Goal: Obtain resource: Download file/media

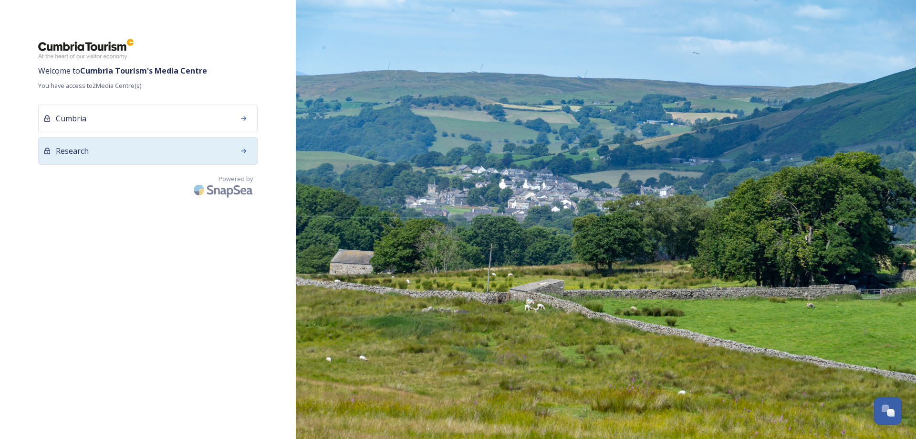
click at [73, 149] on span "Research" at bounding box center [72, 150] width 33 height 11
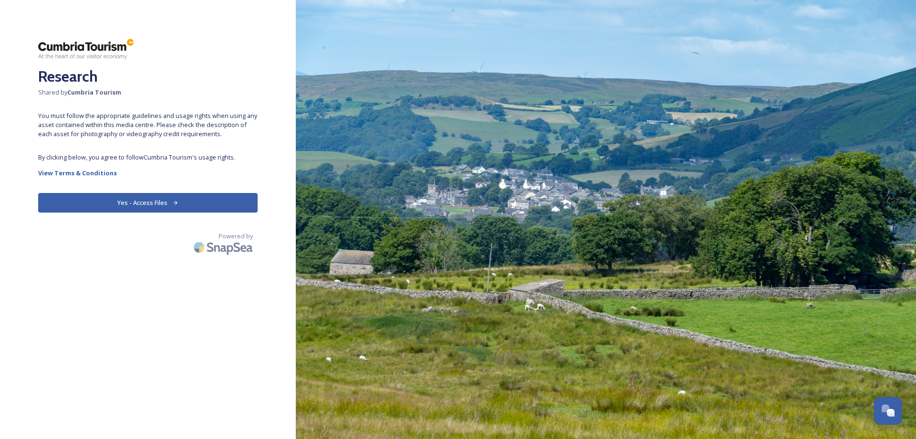
click at [115, 203] on button "Yes - Access Files" at bounding box center [148, 203] width 220 height 20
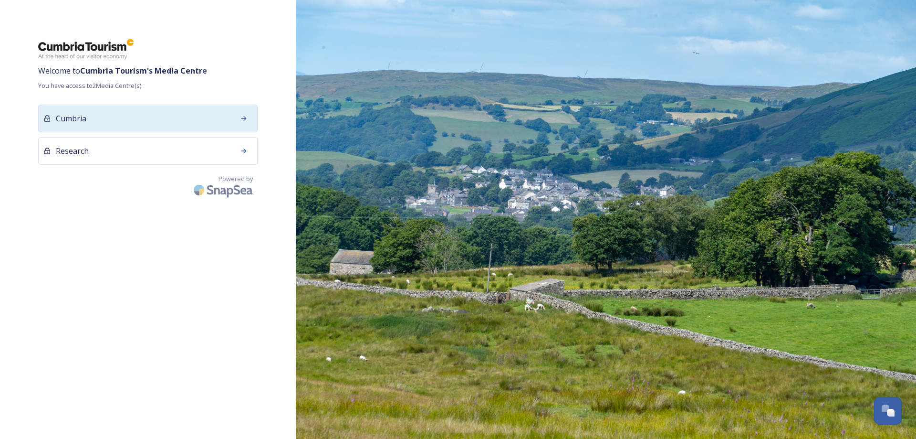
click at [239, 117] on div at bounding box center [243, 118] width 17 height 17
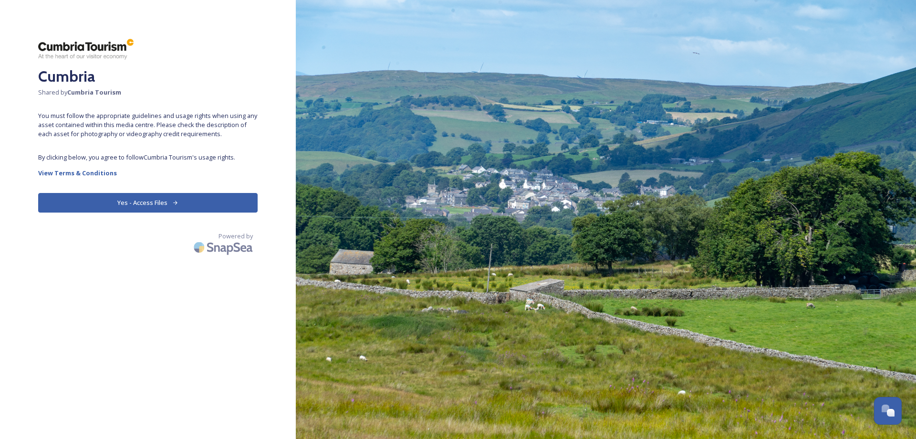
click at [138, 206] on button "Yes - Access Files" at bounding box center [148, 203] width 220 height 20
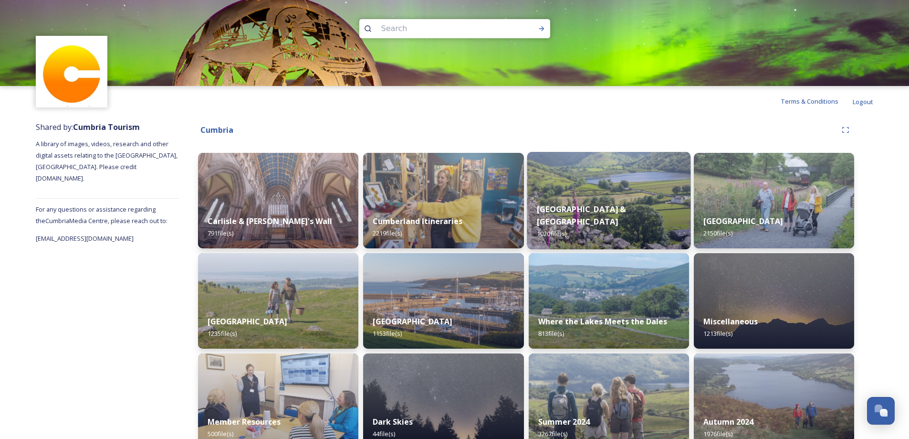
click at [611, 195] on img at bounding box center [609, 200] width 164 height 97
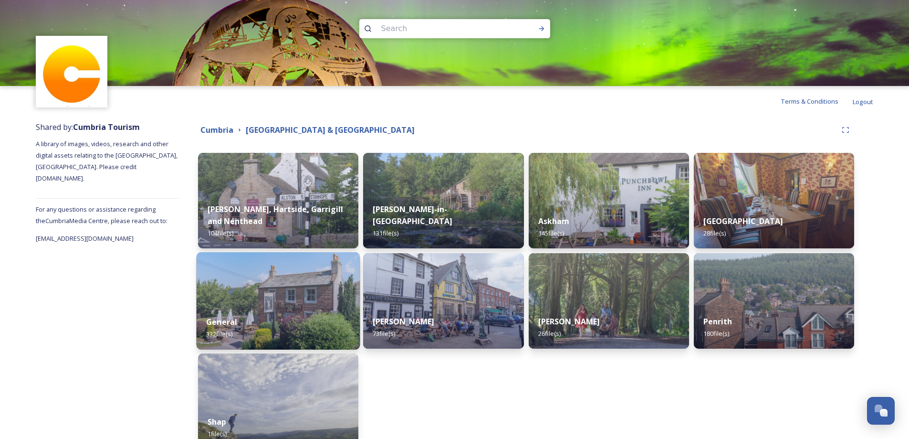
scroll to position [48, 0]
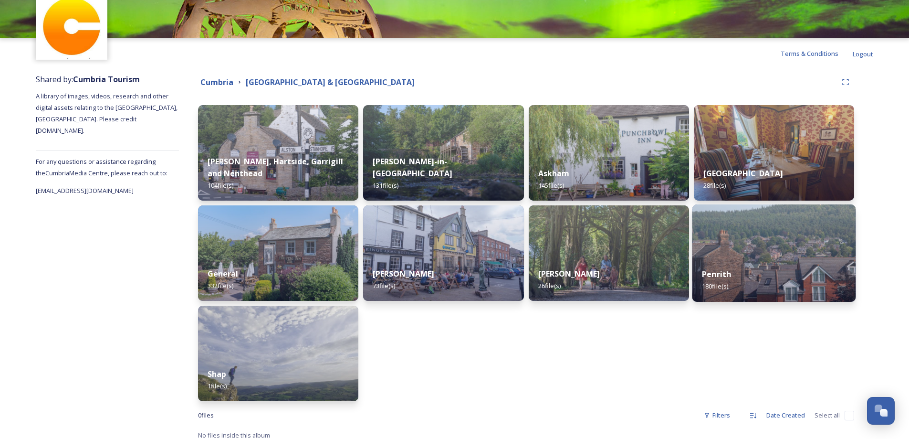
click at [754, 234] on img at bounding box center [774, 252] width 164 height 97
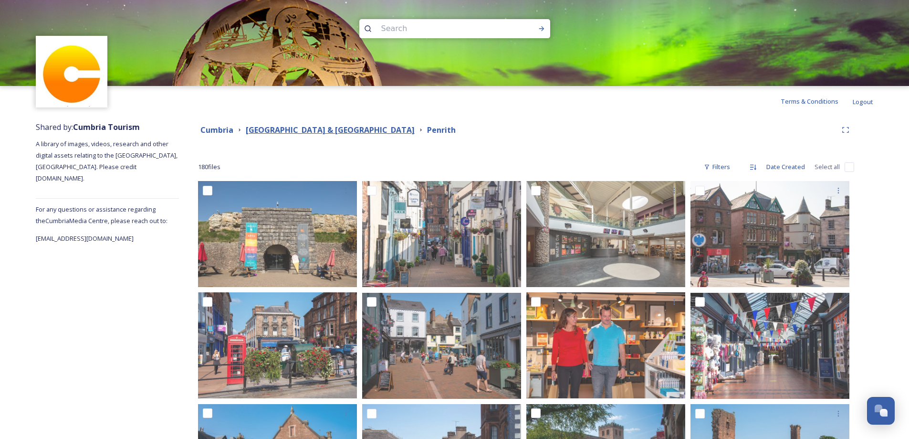
click at [330, 132] on strong "Eden Valley & North Pennines" at bounding box center [330, 130] width 169 height 10
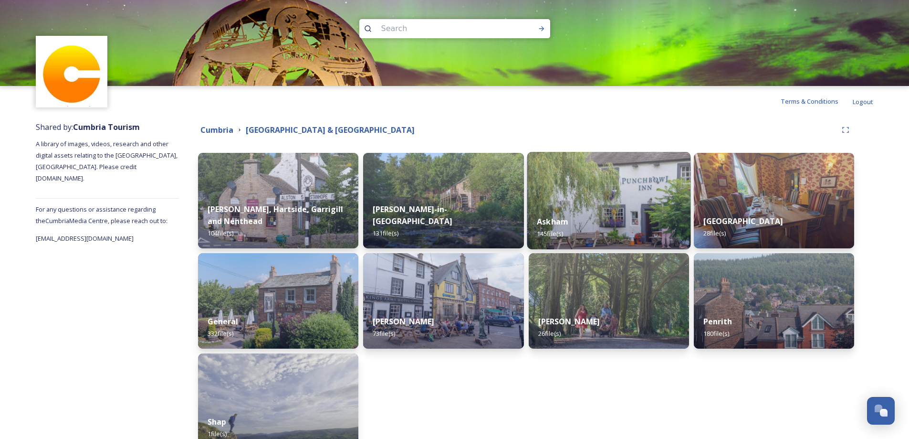
click at [580, 198] on img at bounding box center [609, 200] width 164 height 97
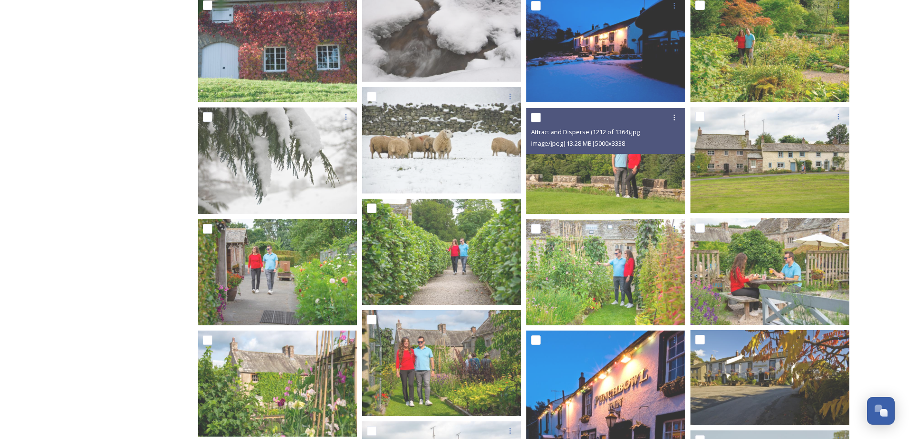
scroll to position [525, 0]
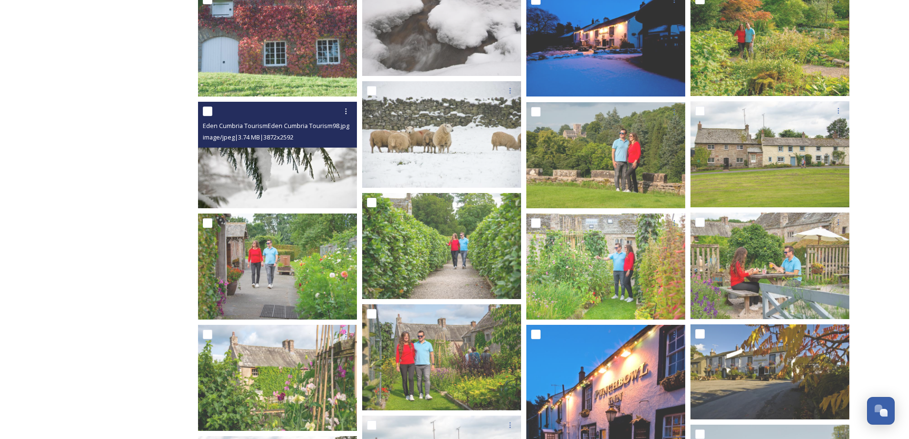
drag, startPoint x: 271, startPoint y: 147, endPoint x: 272, endPoint y: 162, distance: 15.8
drag, startPoint x: 272, startPoint y: 162, endPoint x: 262, endPoint y: 173, distance: 14.9
click at [262, 173] on img at bounding box center [277, 155] width 159 height 106
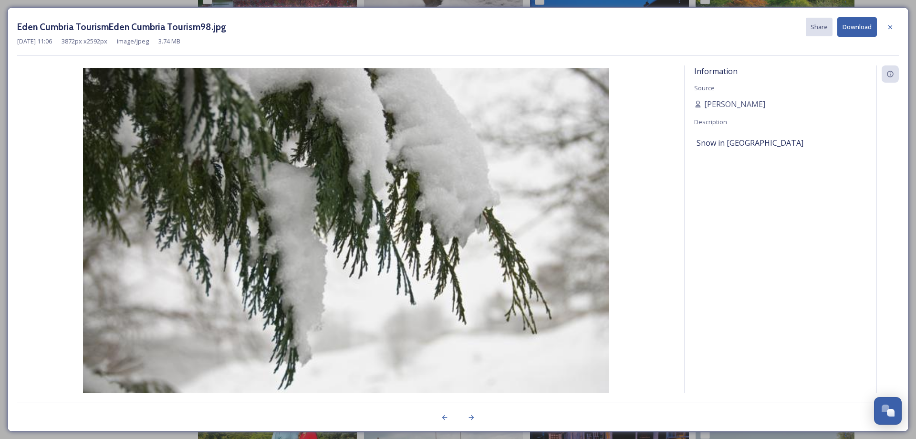
click at [857, 23] on button "Download" at bounding box center [858, 27] width 40 height 20
click at [856, 27] on button "Download" at bounding box center [858, 27] width 40 height 20
click at [893, 27] on icon at bounding box center [891, 27] width 8 height 8
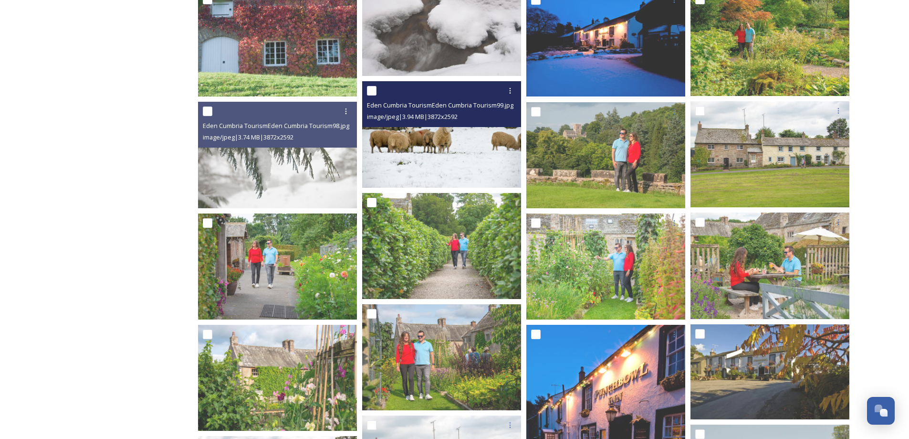
click at [428, 148] on img at bounding box center [441, 134] width 159 height 106
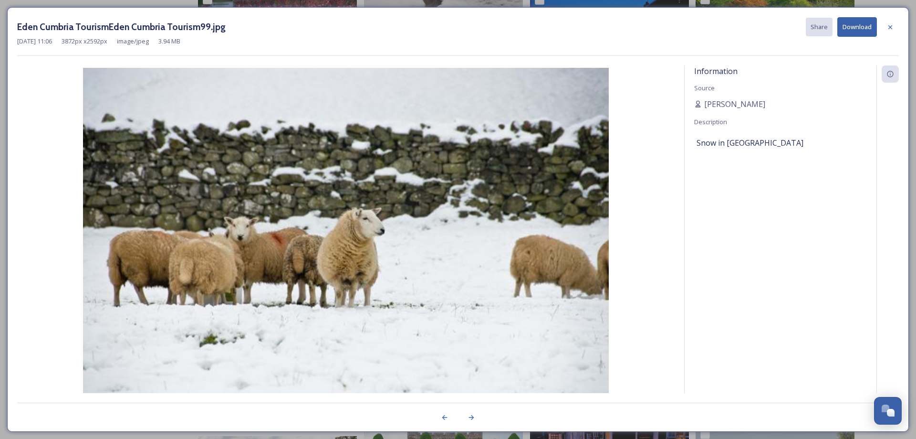
click at [865, 26] on button "Download" at bounding box center [858, 27] width 40 height 20
click at [891, 23] on icon at bounding box center [891, 27] width 8 height 8
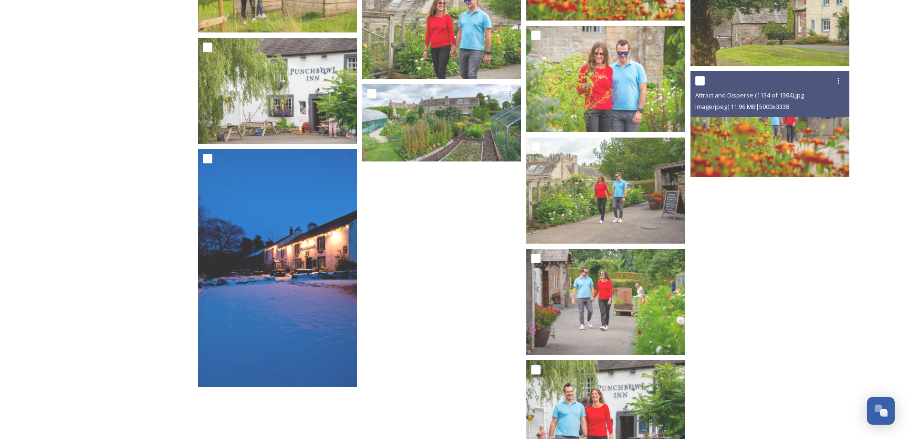
scroll to position [3997, 0]
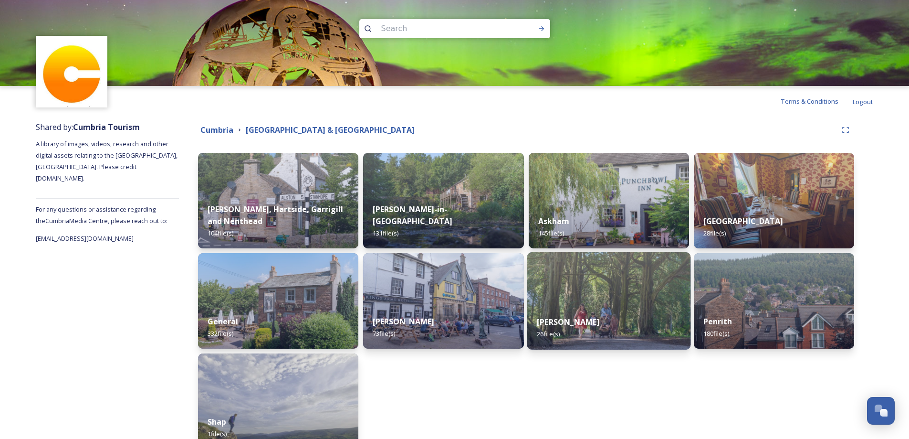
click at [629, 333] on div "Lowther 26 file(s)" at bounding box center [609, 327] width 164 height 43
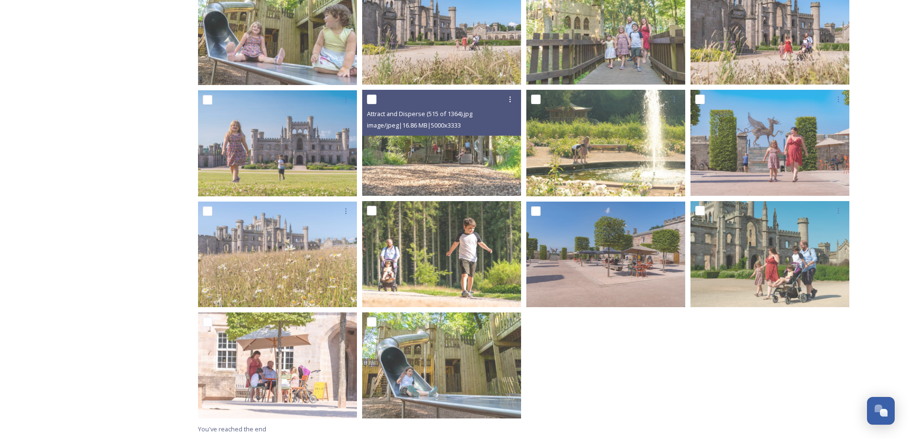
scroll to position [536, 0]
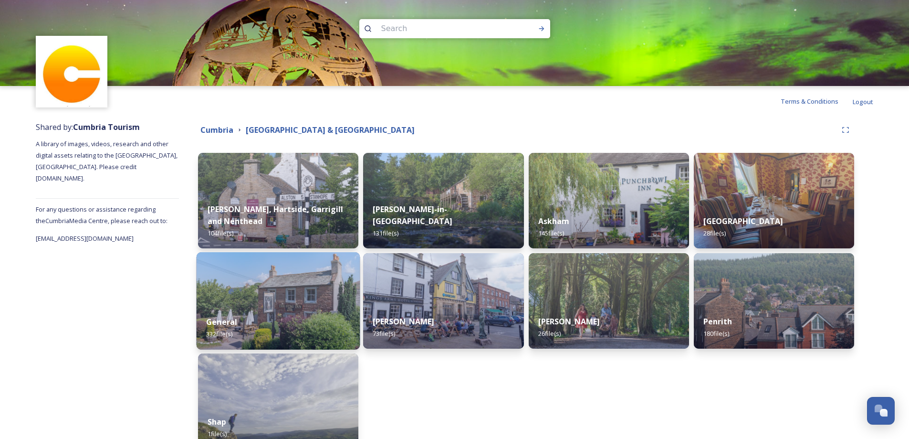
click at [242, 317] on div "General 332 file(s)" at bounding box center [279, 327] width 164 height 43
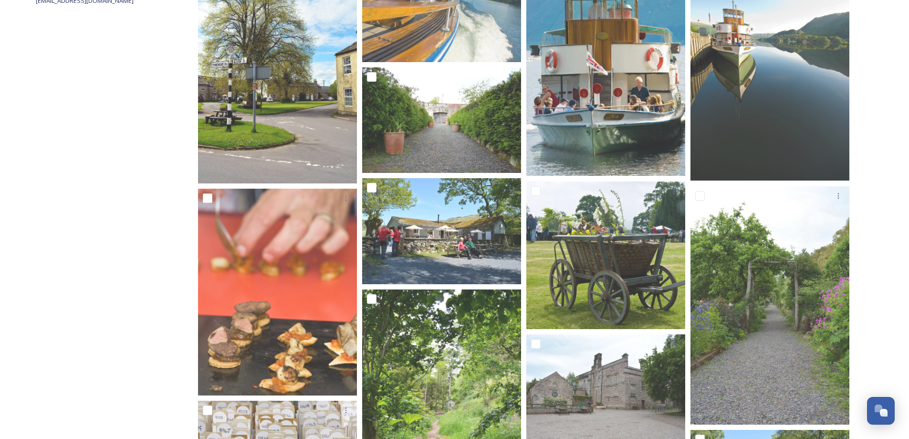
scroll to position [239, 0]
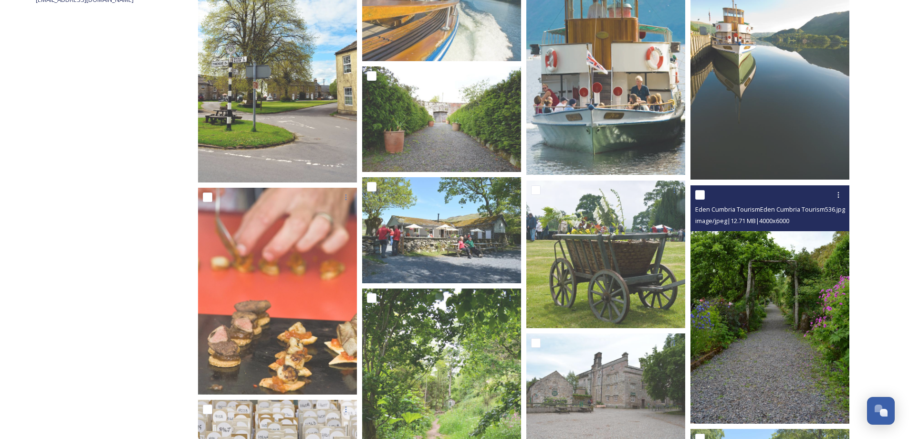
drag, startPoint x: 754, startPoint y: 317, endPoint x: 735, endPoint y: 277, distance: 44.4
click at [735, 277] on img at bounding box center [770, 304] width 159 height 239
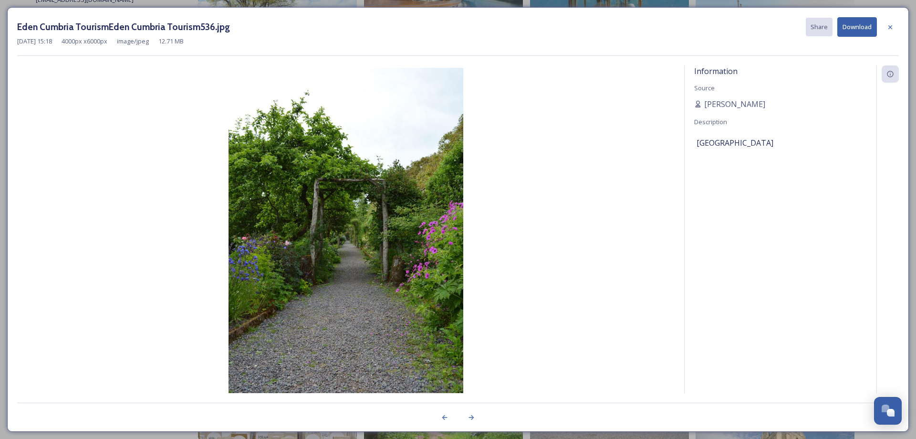
click at [856, 31] on button "Download" at bounding box center [858, 27] width 40 height 20
click at [856, 29] on button "Download" at bounding box center [858, 27] width 40 height 20
click at [890, 24] on icon at bounding box center [891, 27] width 8 height 8
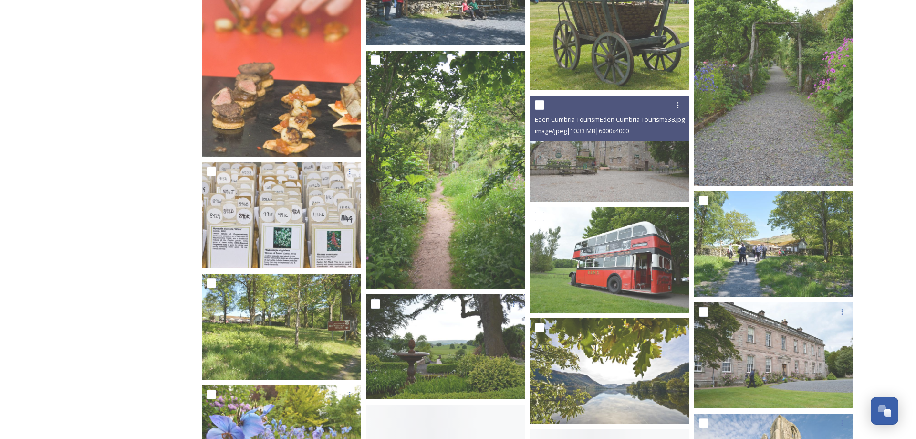
scroll to position [477, 0]
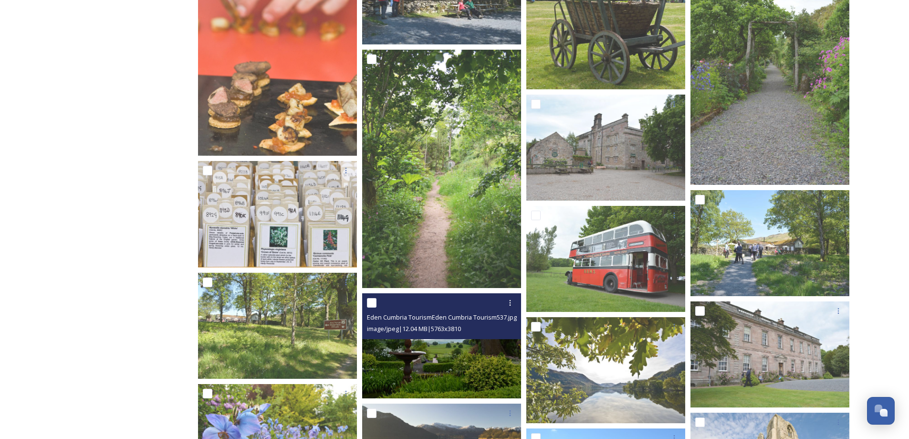
drag, startPoint x: 433, startPoint y: 365, endPoint x: 391, endPoint y: 381, distance: 45.2
click at [391, 381] on img at bounding box center [441, 345] width 159 height 105
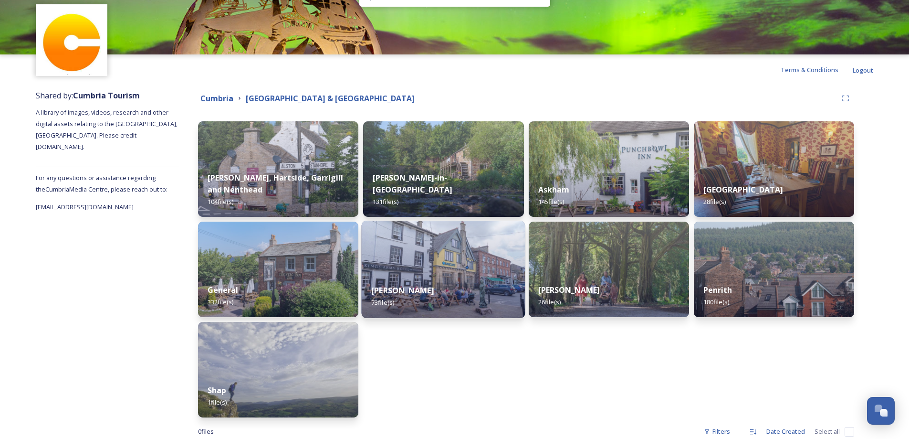
scroll to position [54, 0]
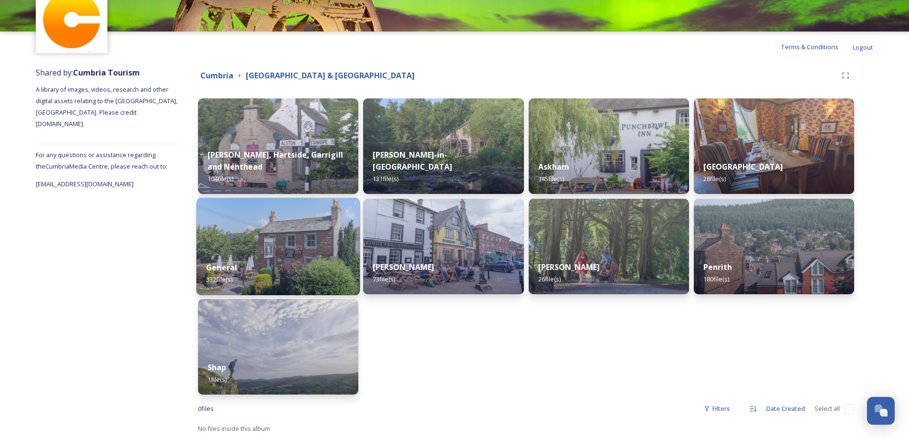
click at [242, 262] on div "General 332 file(s)" at bounding box center [279, 272] width 164 height 43
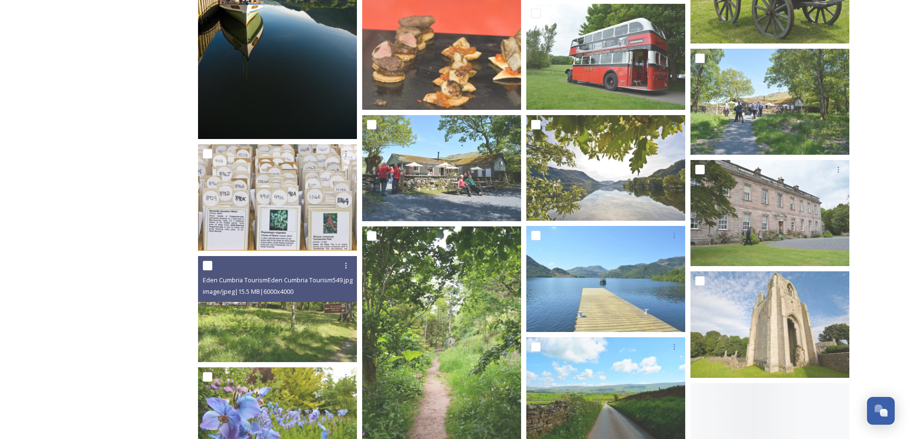
scroll to position [525, 0]
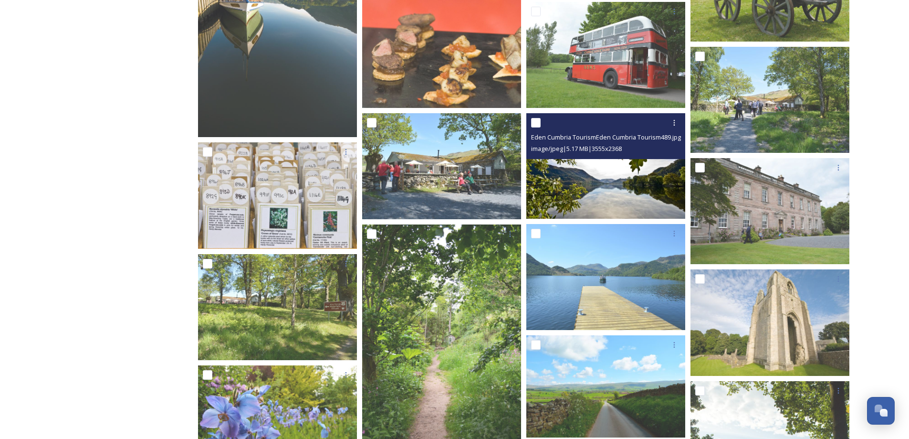
drag, startPoint x: 557, startPoint y: 177, endPoint x: 549, endPoint y: 182, distance: 9.9
click at [549, 182] on img at bounding box center [605, 166] width 159 height 106
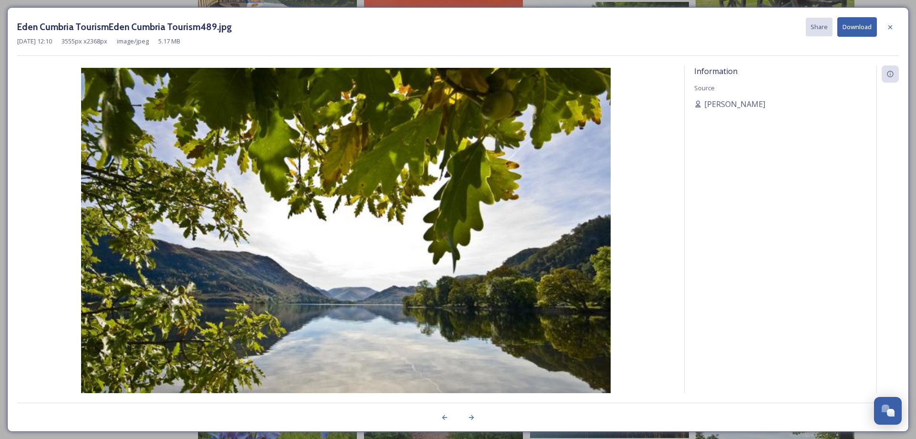
click at [841, 26] on button "Download" at bounding box center [858, 27] width 40 height 20
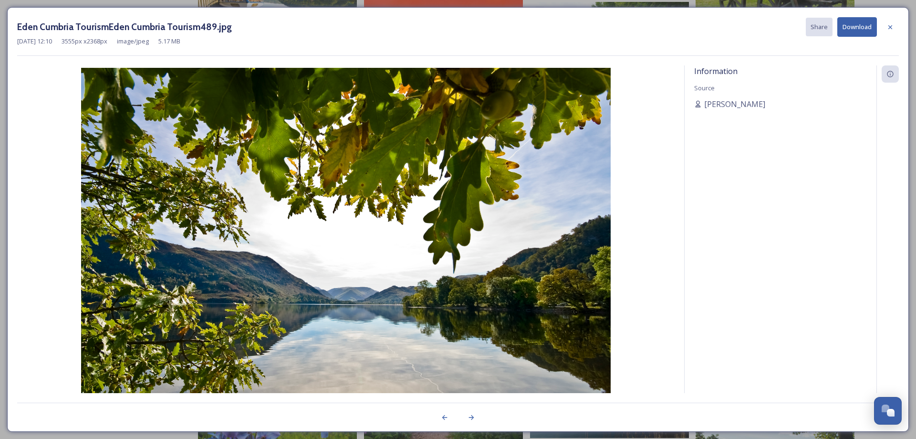
click at [841, 26] on button "Download" at bounding box center [858, 27] width 40 height 20
click at [900, 266] on div "Eden Cumbria TourismEden Cumbria Tourism489.jpg Share Download Jun 05 2008 12:1…" at bounding box center [458, 219] width 902 height 424
click at [898, 31] on div at bounding box center [890, 27] width 17 height 17
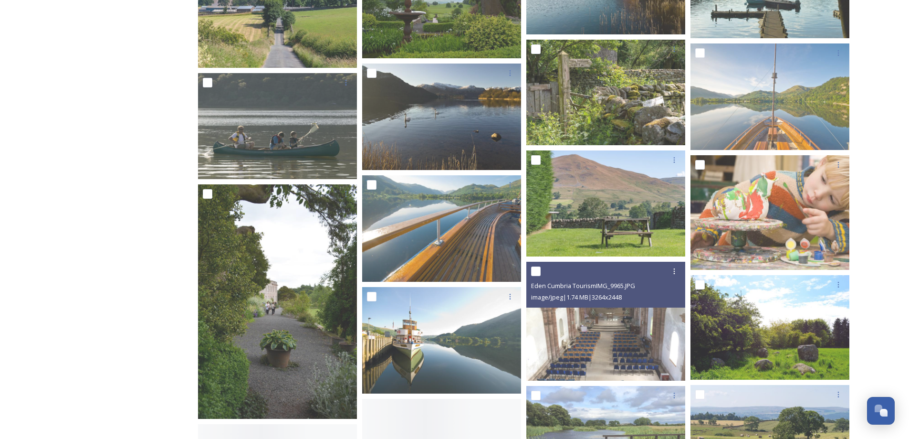
scroll to position [1050, 0]
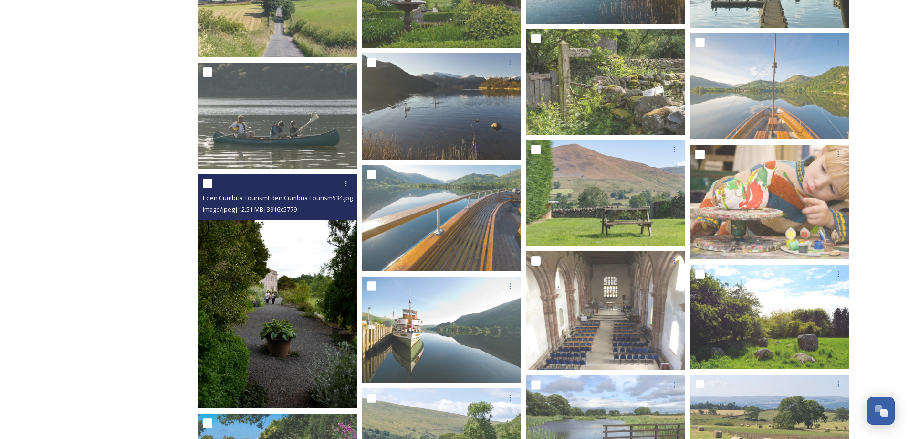
drag, startPoint x: 296, startPoint y: 298, endPoint x: 277, endPoint y: 312, distance: 24.0
click at [277, 312] on img at bounding box center [277, 291] width 159 height 234
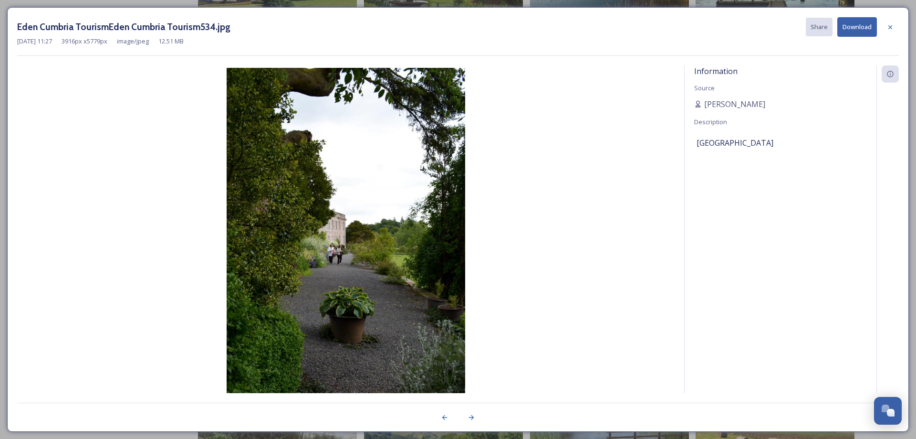
click at [858, 24] on button "Download" at bounding box center [858, 27] width 40 height 20
click at [868, 27] on button "Download" at bounding box center [858, 27] width 40 height 20
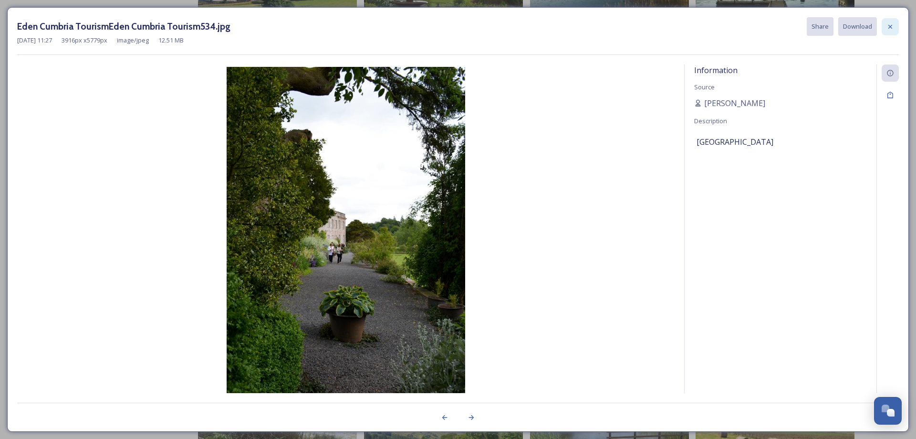
click at [891, 24] on icon at bounding box center [891, 27] width 8 height 8
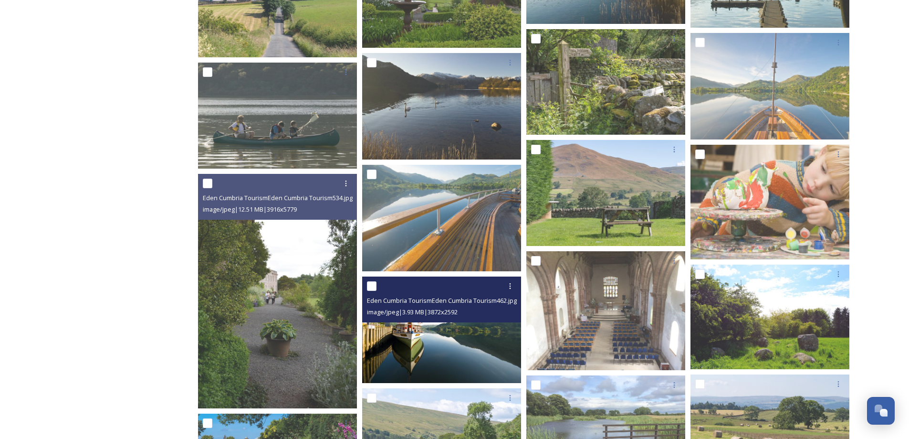
click at [445, 352] on img at bounding box center [441, 329] width 159 height 106
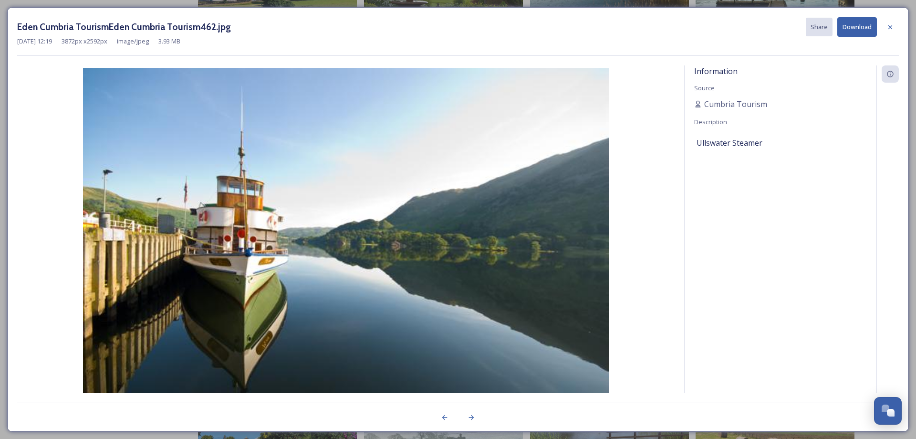
click at [862, 29] on button "Download" at bounding box center [858, 27] width 40 height 20
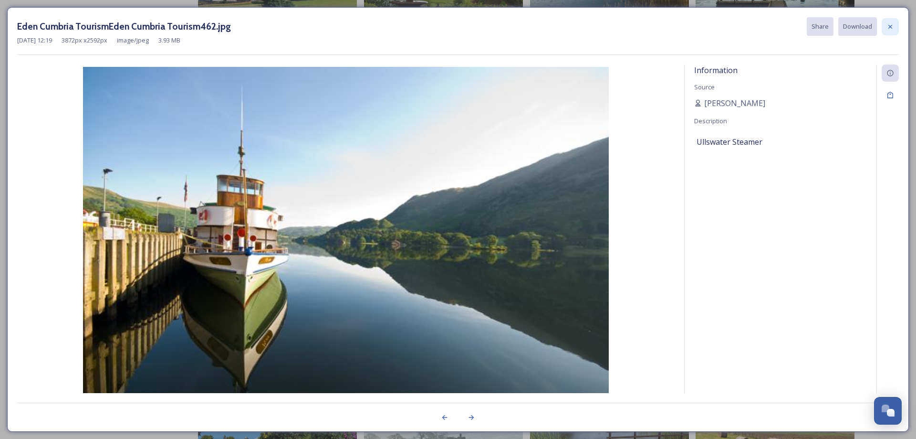
click at [888, 28] on icon at bounding box center [891, 27] width 8 height 8
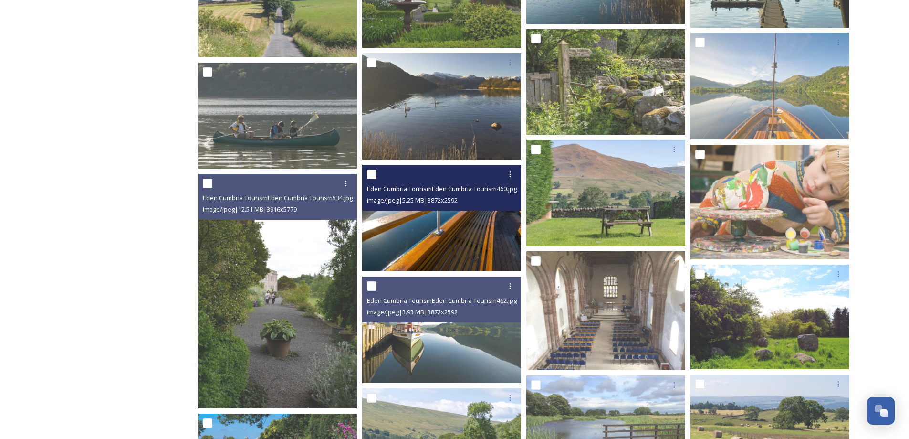
click at [459, 243] on img at bounding box center [441, 218] width 159 height 106
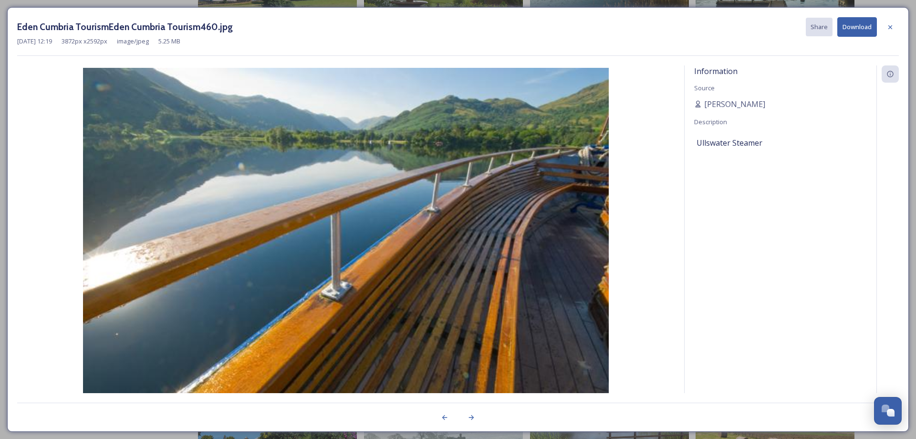
click at [858, 37] on div "Sep 02 2007 12:19 3872 px x 2592 px image/jpeg 5.25 MB" at bounding box center [458, 41] width 882 height 9
click at [857, 28] on button "Download" at bounding box center [858, 27] width 40 height 20
click at [890, 26] on icon at bounding box center [891, 27] width 8 height 8
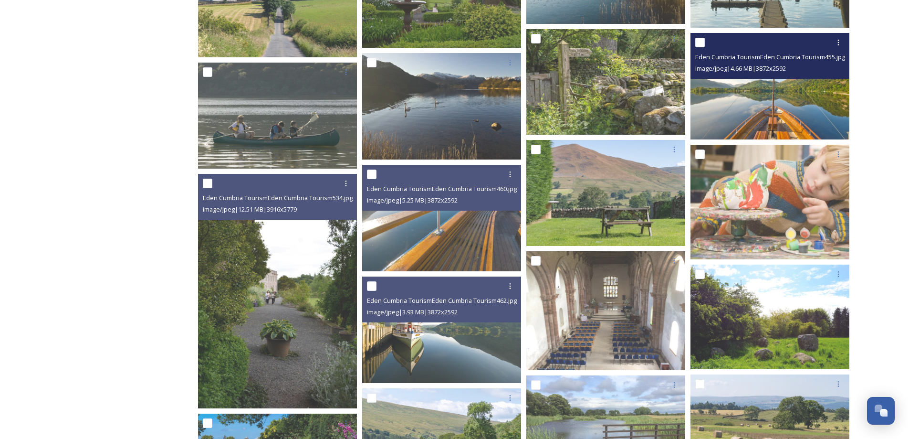
click at [798, 102] on img at bounding box center [770, 86] width 159 height 106
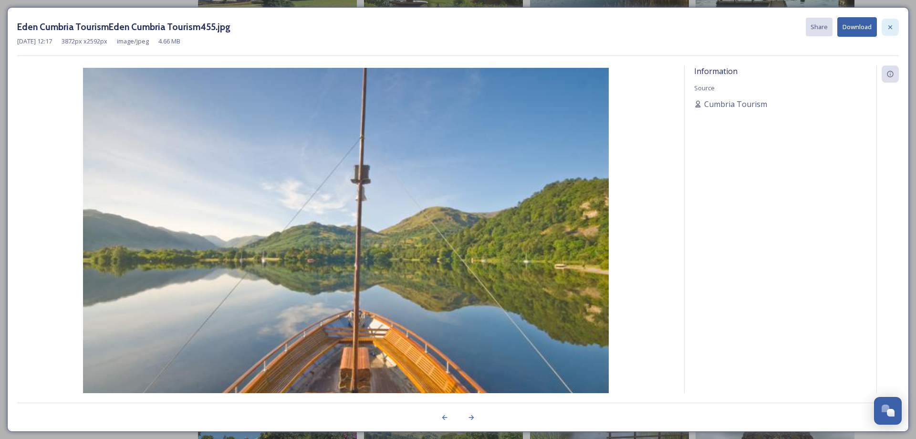
click at [890, 25] on icon at bounding box center [891, 27] width 8 height 8
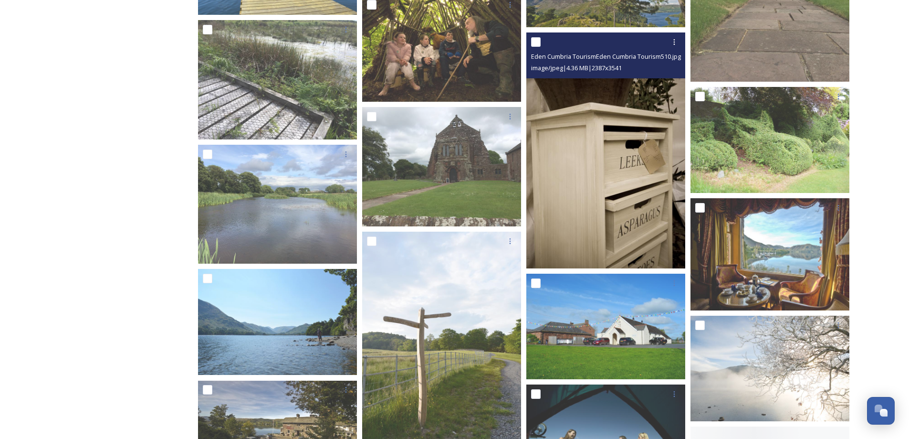
scroll to position [1718, 0]
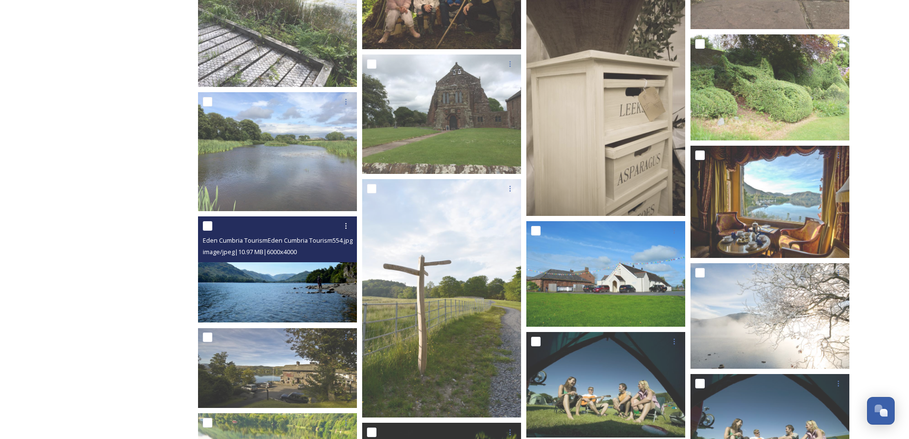
click at [272, 281] on img at bounding box center [277, 269] width 159 height 106
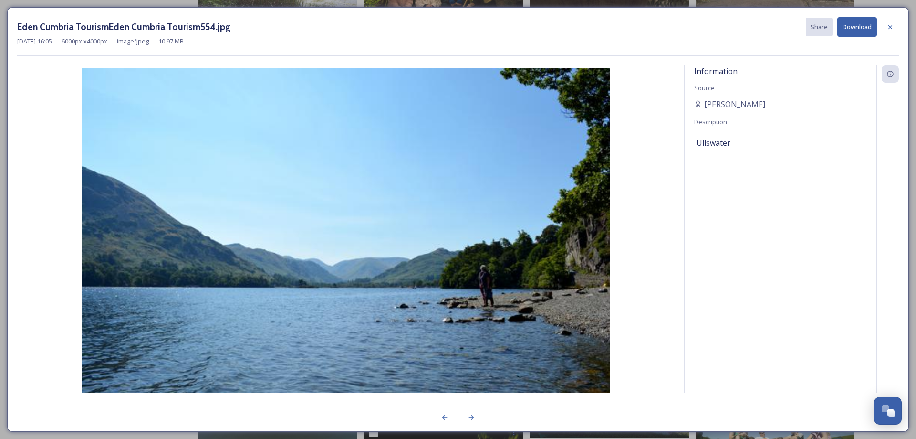
click at [858, 29] on button "Download" at bounding box center [858, 27] width 40 height 20
click at [857, 29] on button "Download" at bounding box center [858, 27] width 40 height 20
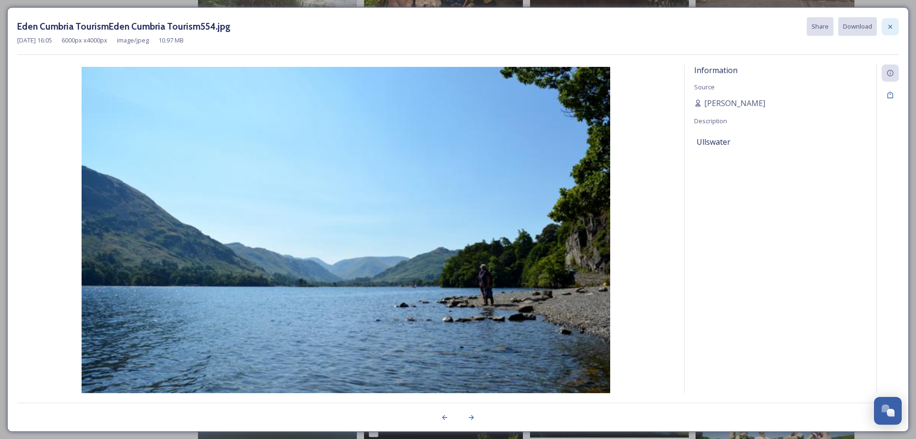
click at [887, 27] on icon at bounding box center [891, 27] width 8 height 8
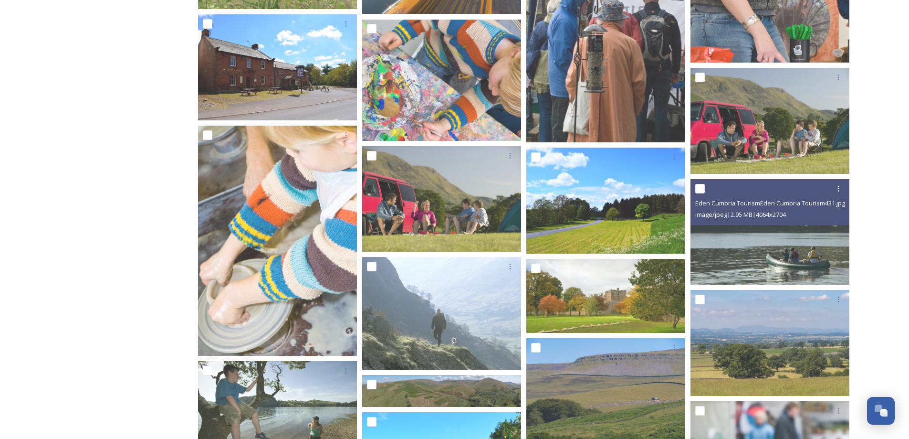
scroll to position [3388, 0]
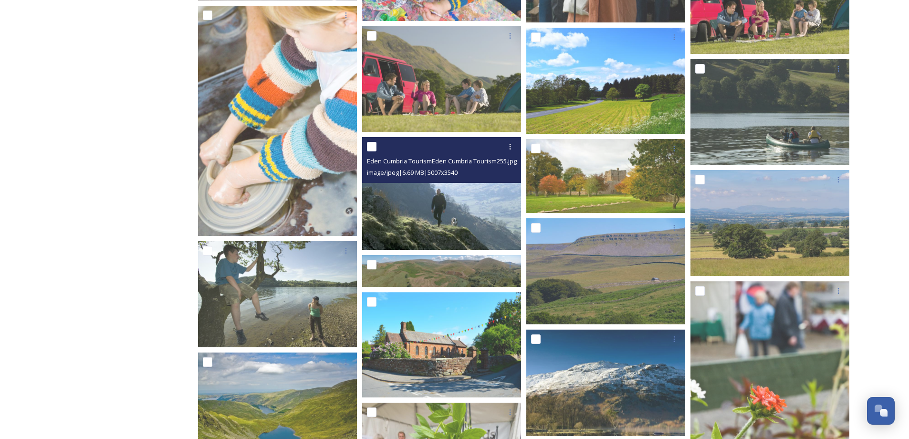
click at [488, 207] on img at bounding box center [441, 193] width 159 height 112
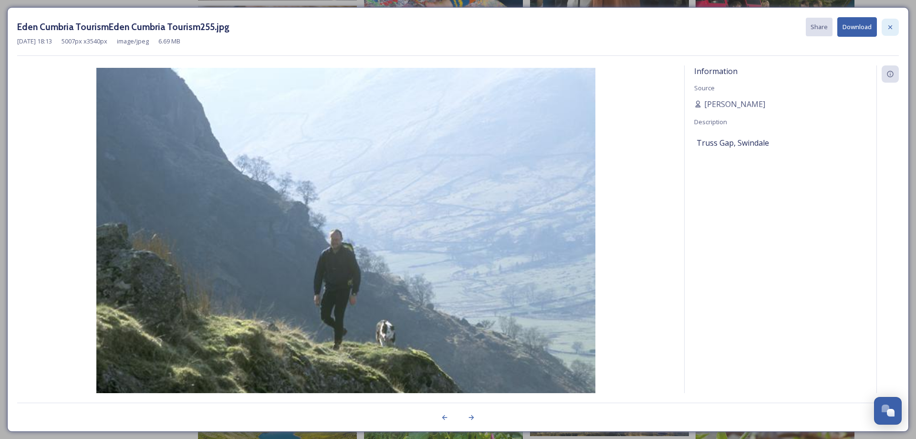
click at [890, 27] on icon at bounding box center [891, 27] width 4 height 4
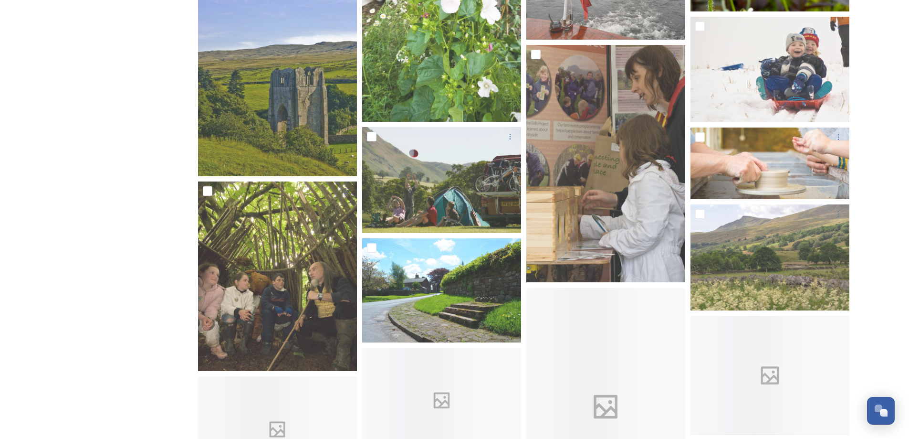
scroll to position [3913, 0]
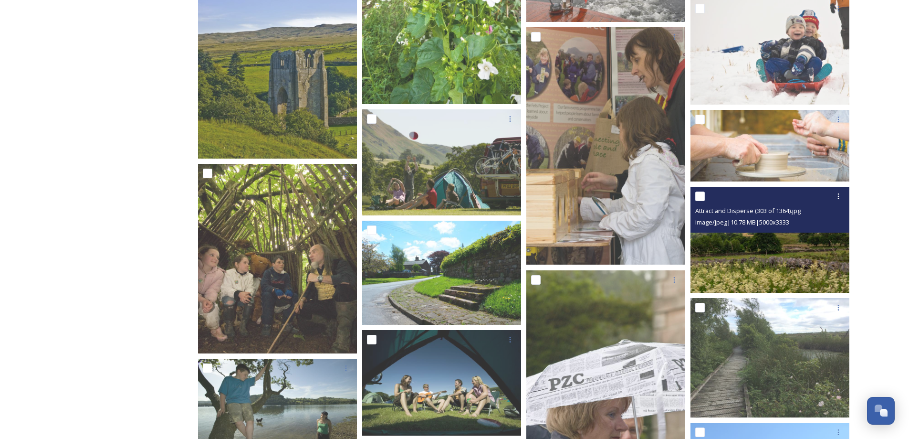
click at [775, 240] on img at bounding box center [770, 240] width 159 height 106
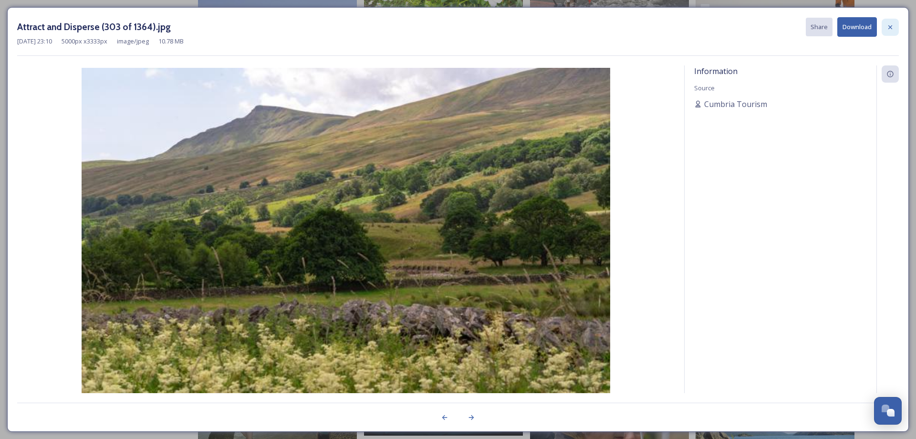
click at [890, 30] on icon at bounding box center [891, 27] width 8 height 8
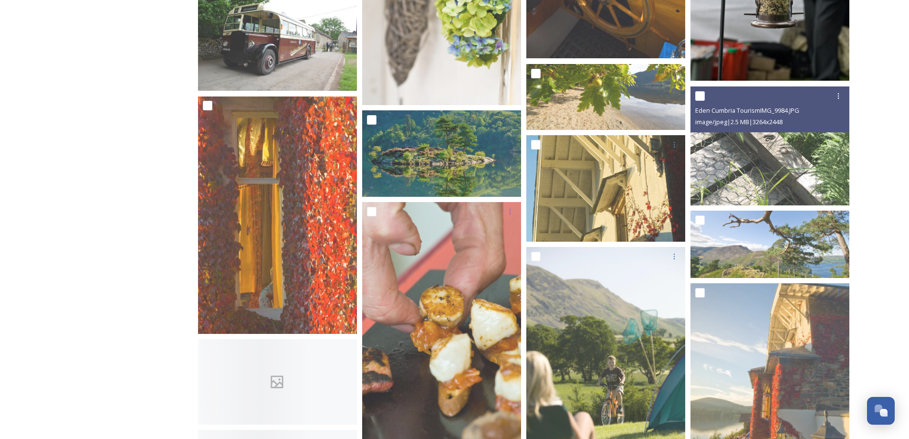
scroll to position [5058, 0]
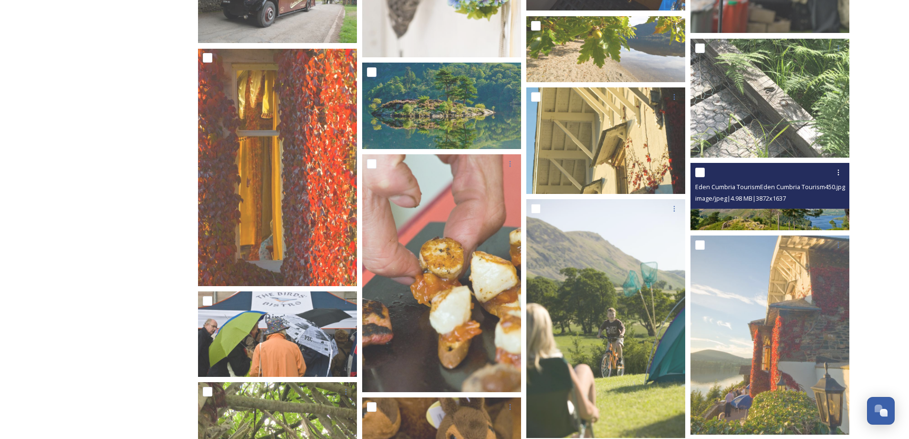
click at [721, 219] on img at bounding box center [770, 196] width 159 height 67
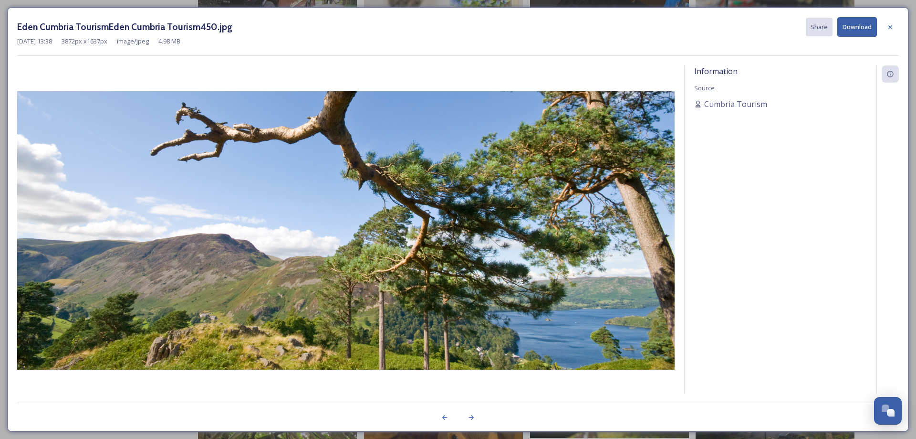
click at [858, 27] on button "Download" at bounding box center [858, 27] width 40 height 20
click at [890, 25] on icon at bounding box center [891, 27] width 8 height 8
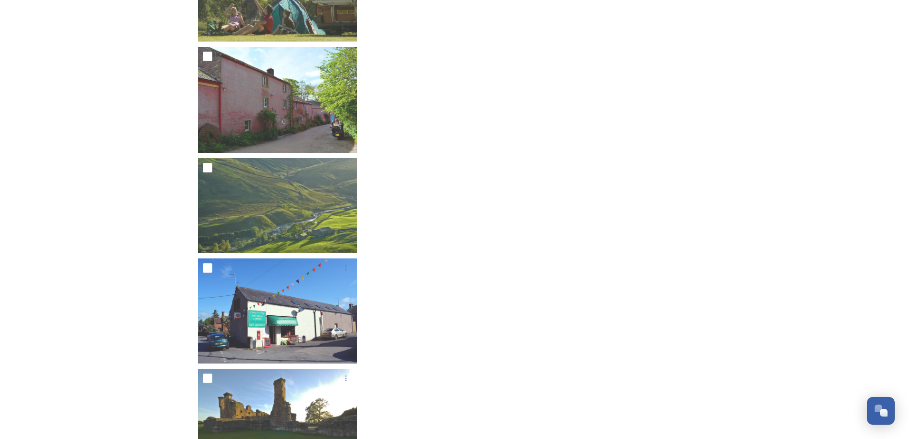
scroll to position [12041, 0]
